Goal: Task Accomplishment & Management: Manage account settings

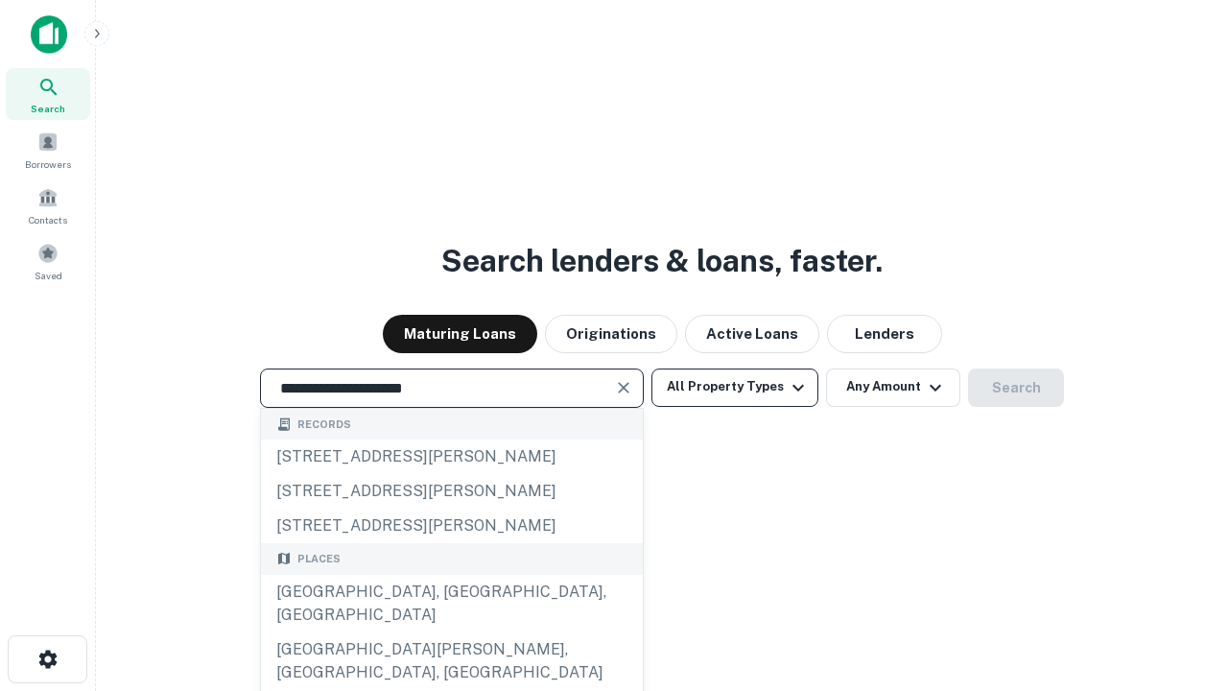
click at [451, 632] on div "Santa Monica, CA, USA" at bounding box center [452, 604] width 382 height 58
click at [735, 387] on button "All Property Types" at bounding box center [735, 387] width 167 height 38
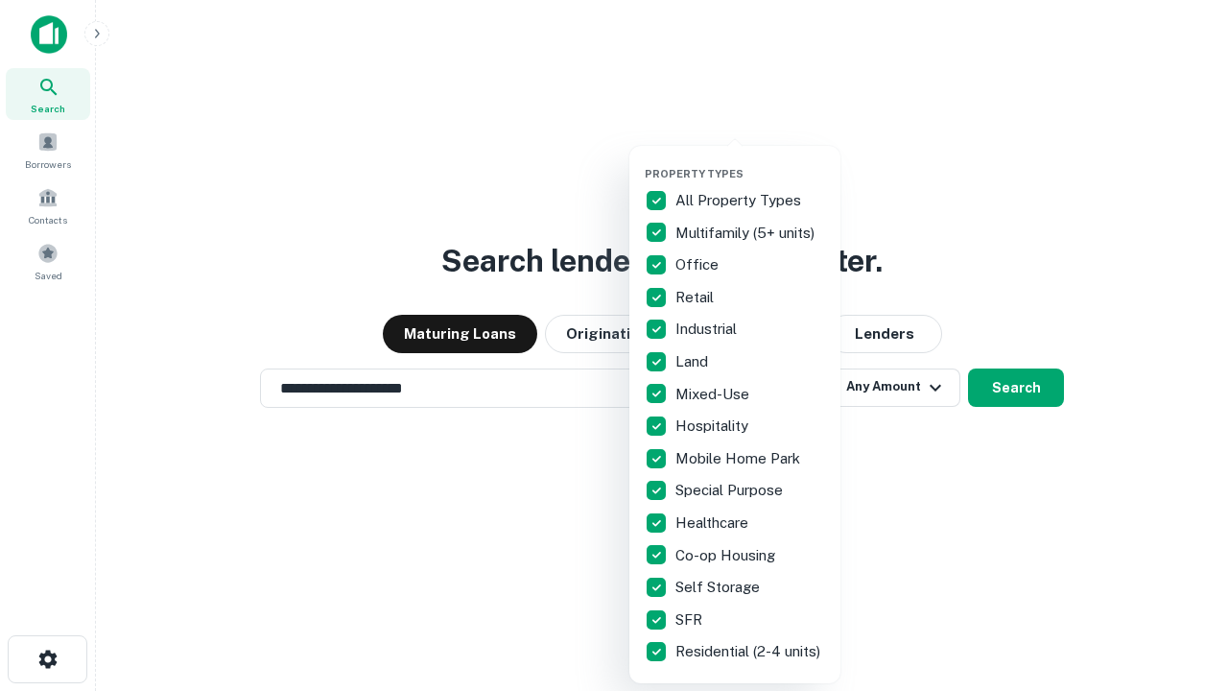
type input "**********"
click at [750, 161] on button "button" at bounding box center [750, 161] width 211 height 1
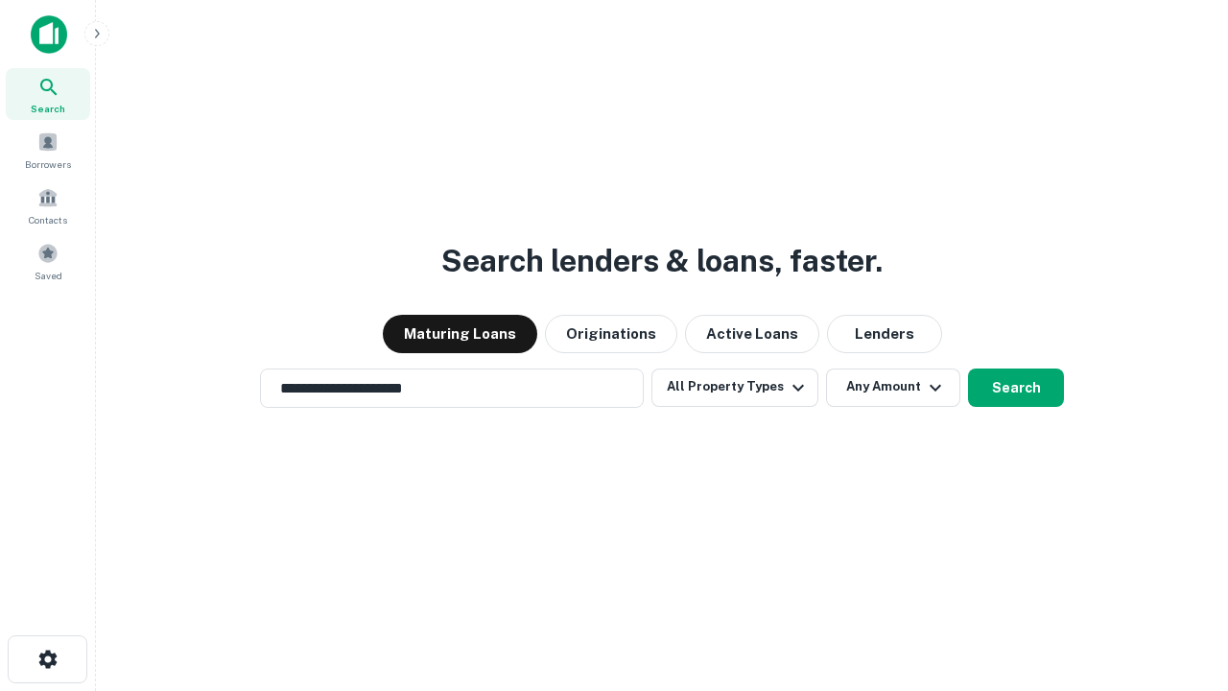
scroll to position [12, 231]
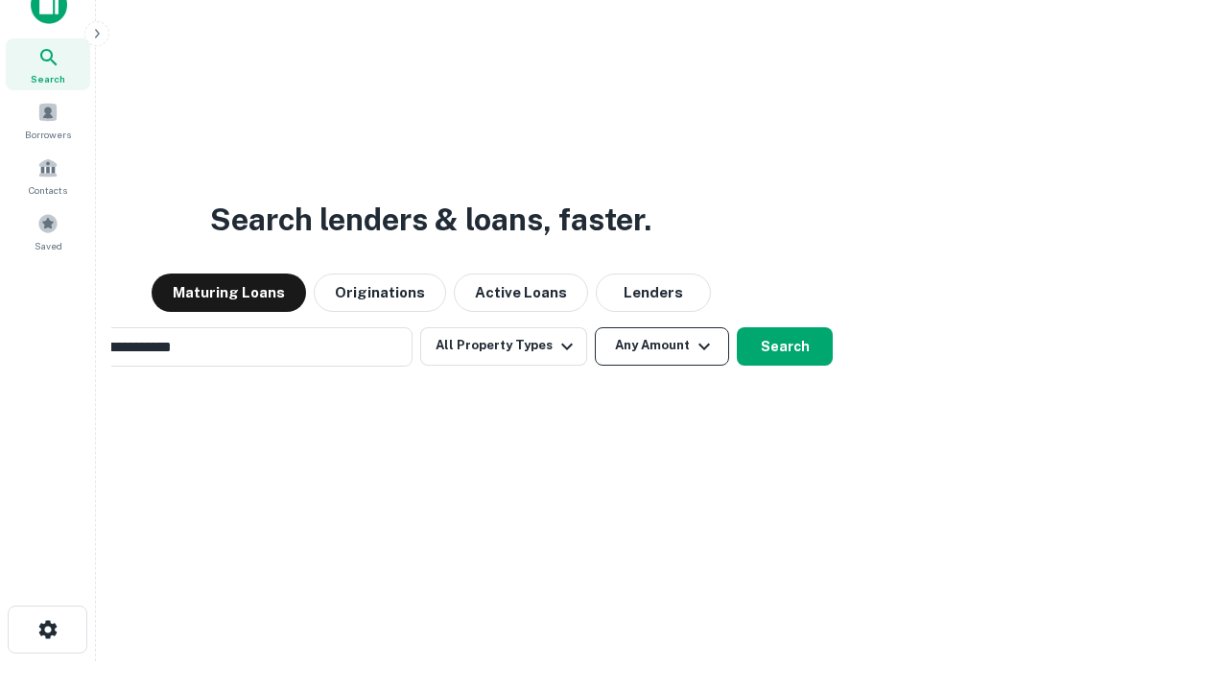
click at [595, 327] on button "Any Amount" at bounding box center [662, 346] width 134 height 38
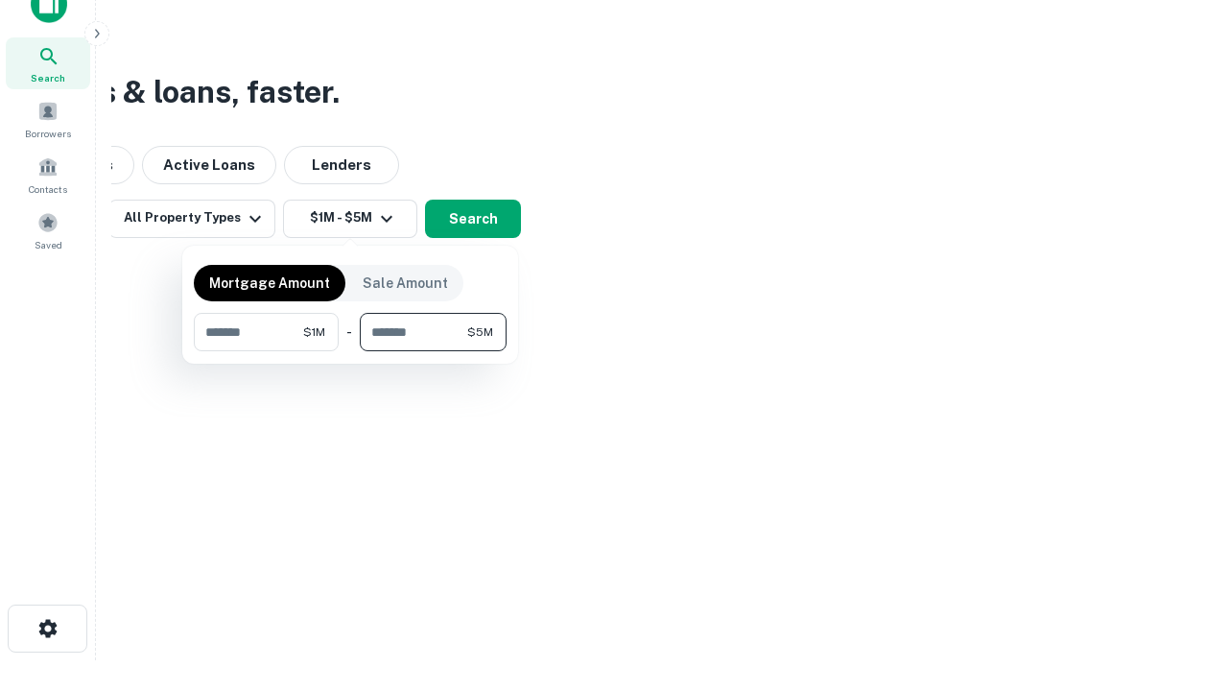
type input "*******"
click at [350, 351] on button "button" at bounding box center [350, 351] width 313 height 1
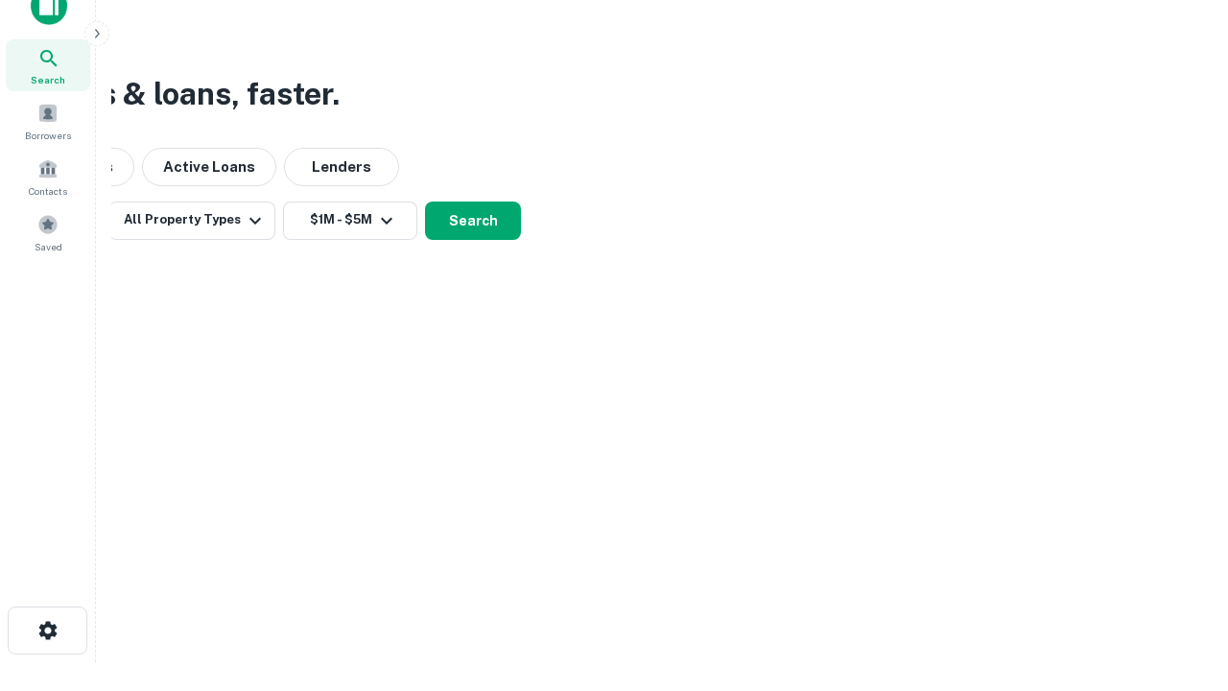
scroll to position [12, 354]
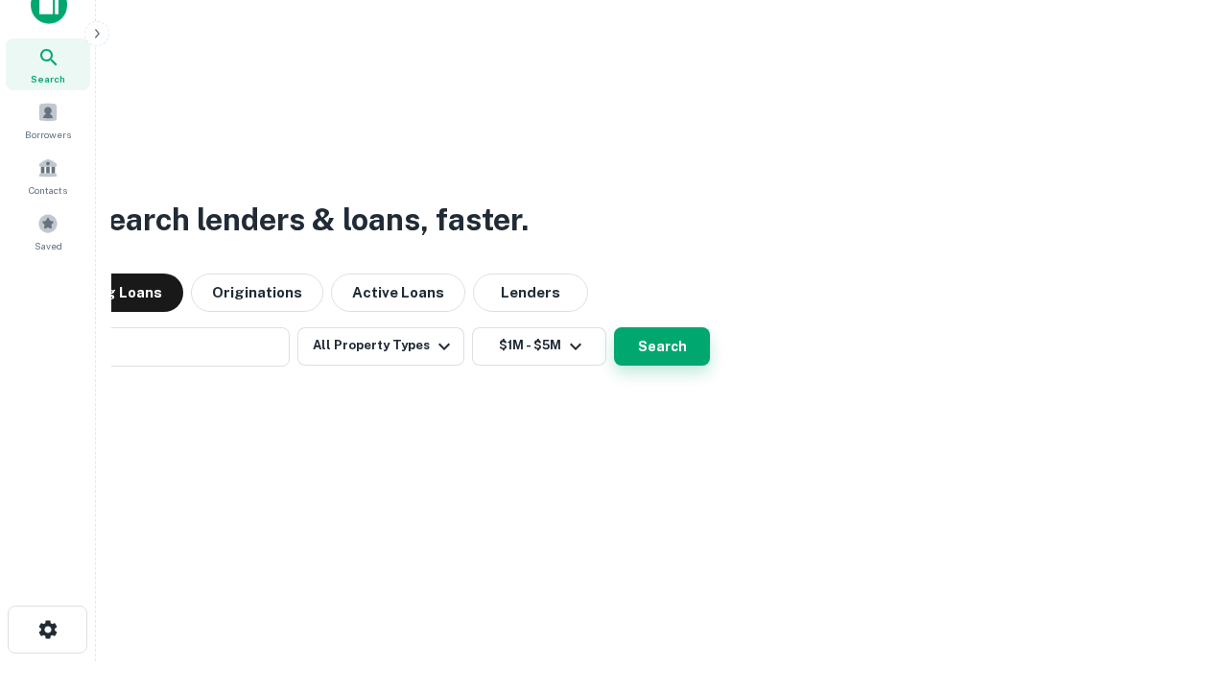
click at [614, 327] on button "Search" at bounding box center [662, 346] width 96 height 38
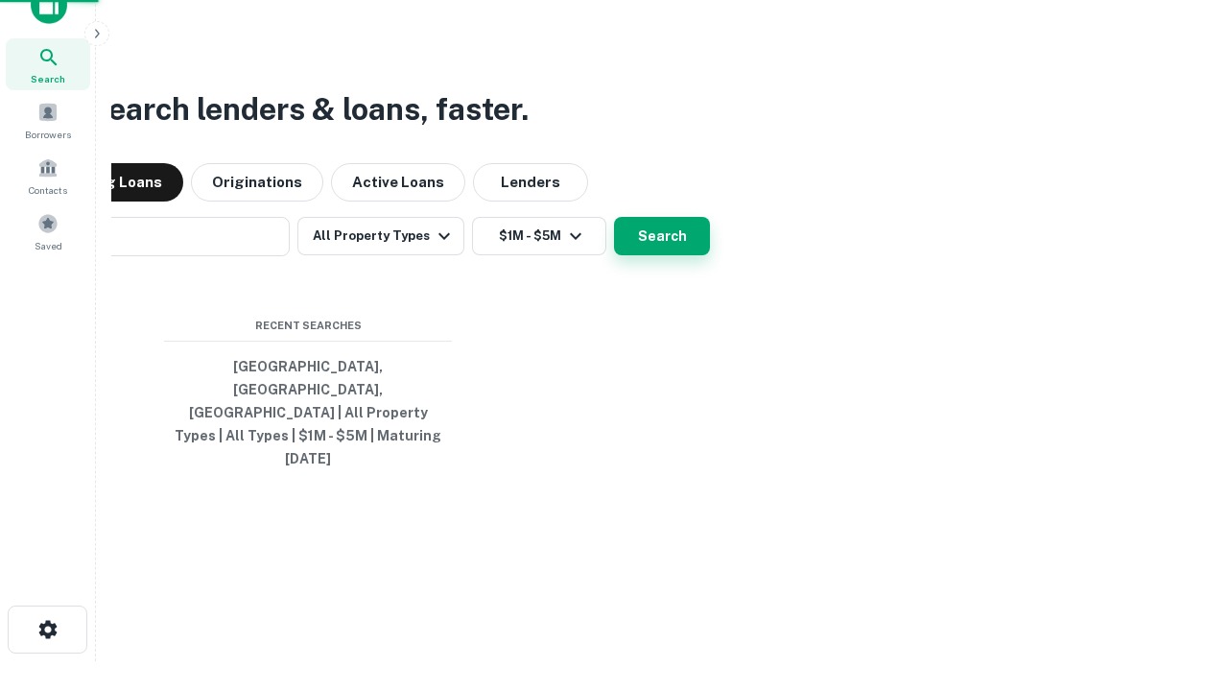
scroll to position [31, 0]
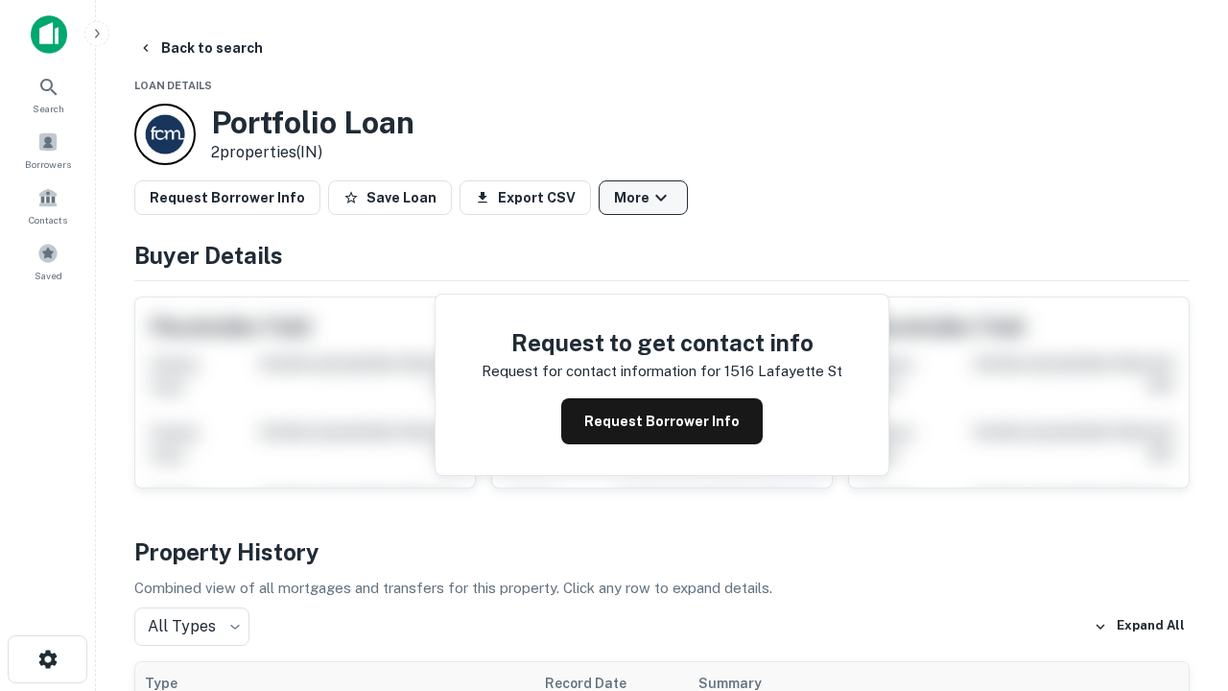
click at [643, 198] on button "More" at bounding box center [643, 197] width 89 height 35
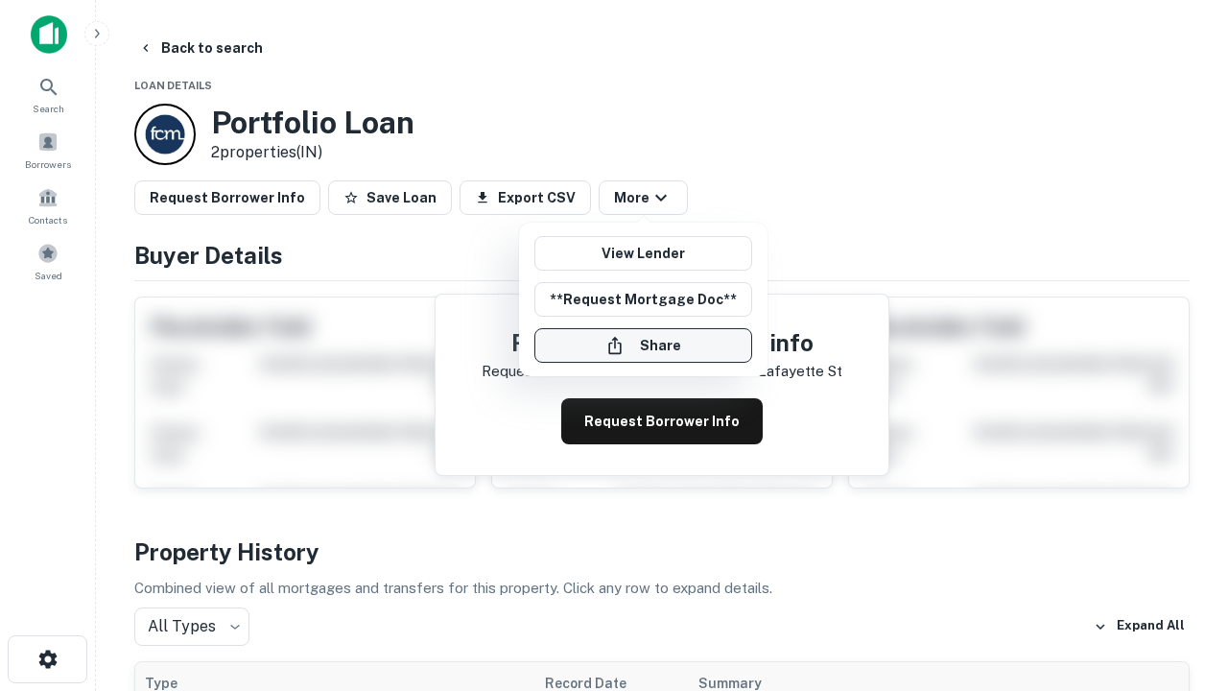
click at [643, 345] on button "Share" at bounding box center [643, 345] width 218 height 35
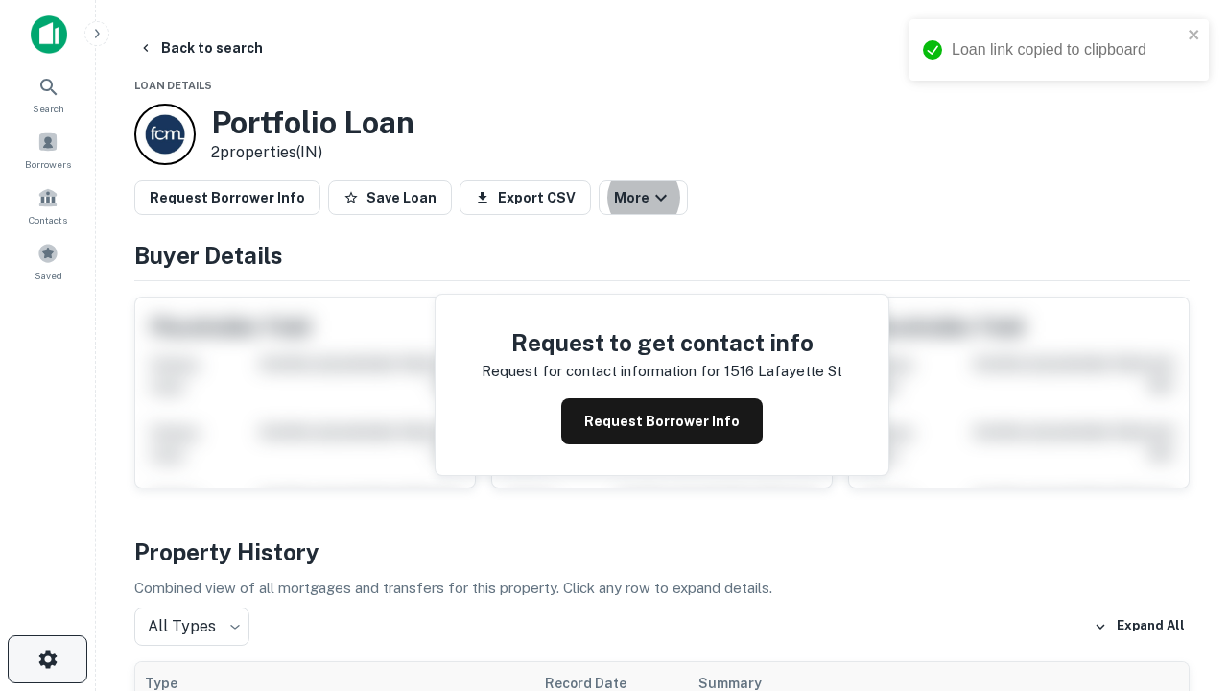
click at [47, 659] on icon "button" at bounding box center [47, 659] width 23 height 23
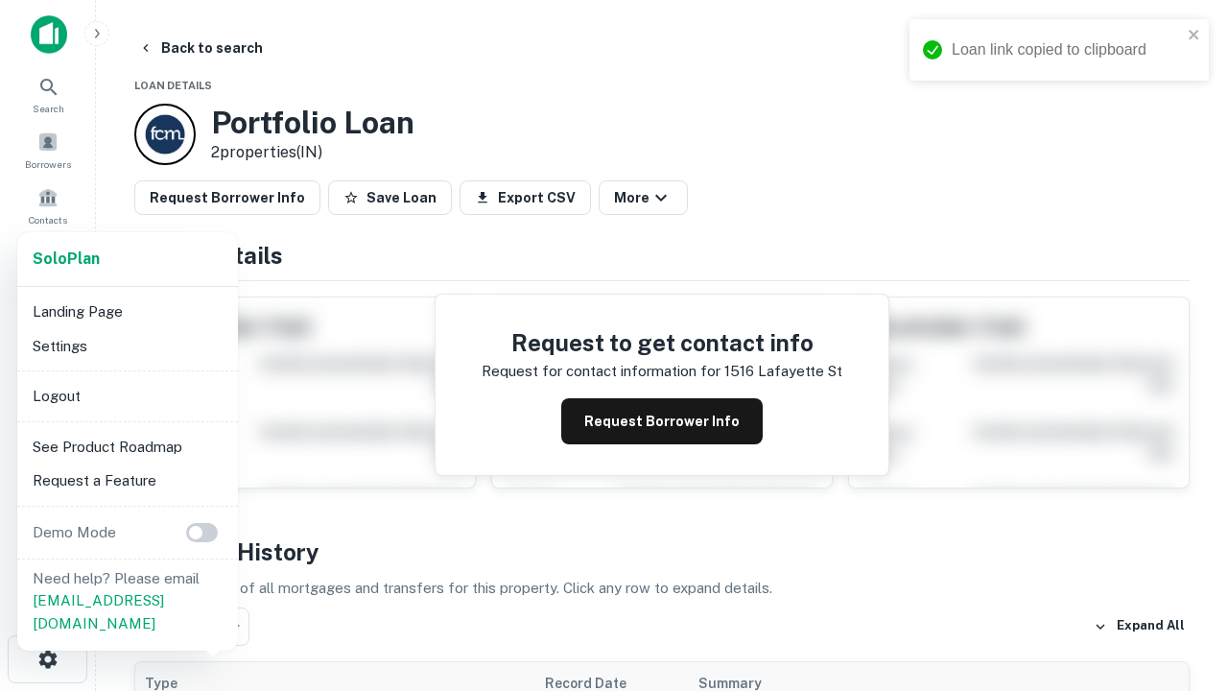
click at [127, 395] on li "Logout" at bounding box center [127, 396] width 205 height 35
